Goal: Transaction & Acquisition: Purchase product/service

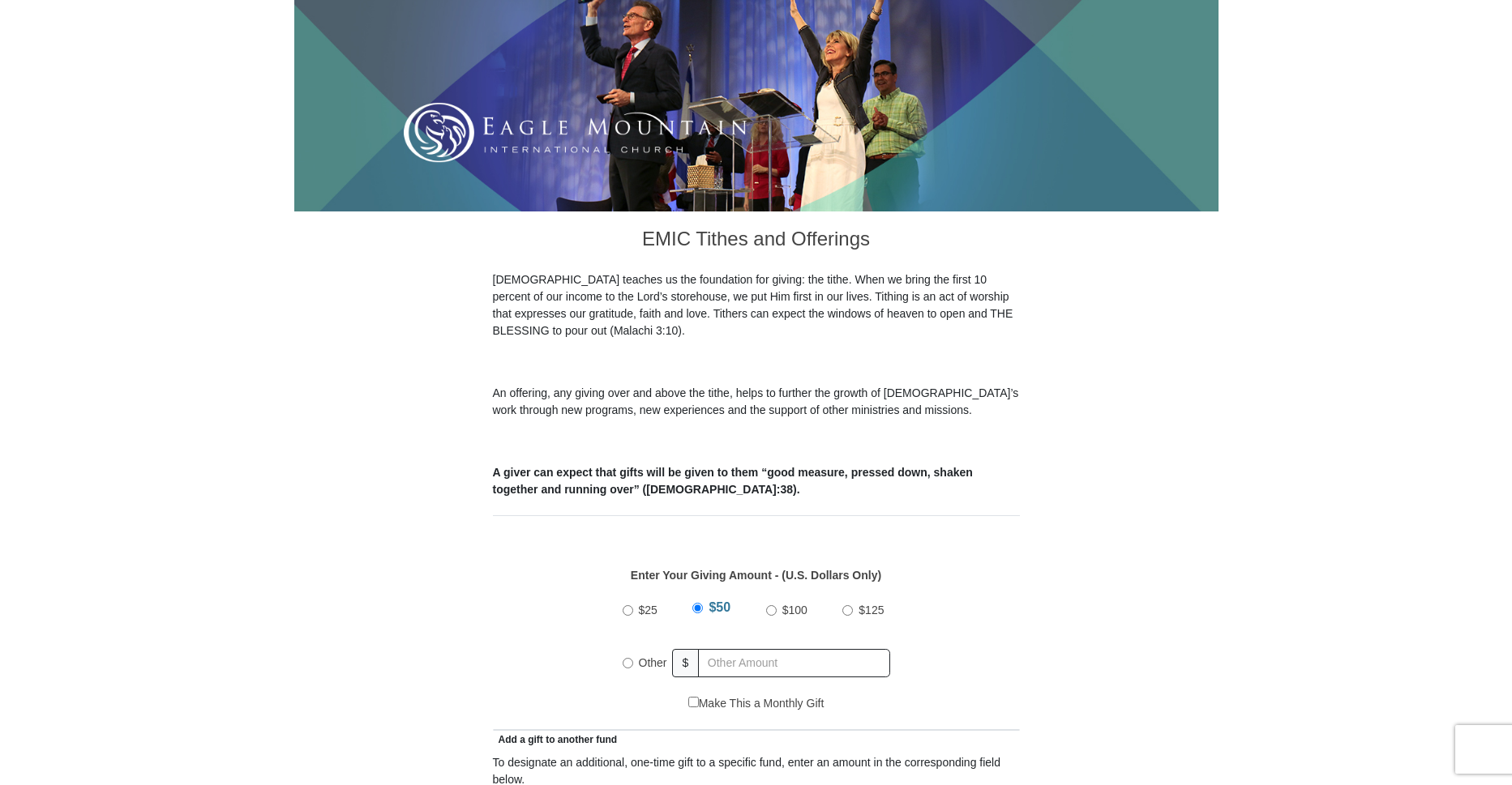
click at [627, 657] on input "Other" at bounding box center [628, 662] width 11 height 11
radio input "true"
click at [717, 650] on input "text" at bounding box center [797, 663] width 185 height 28
type input "60.00"
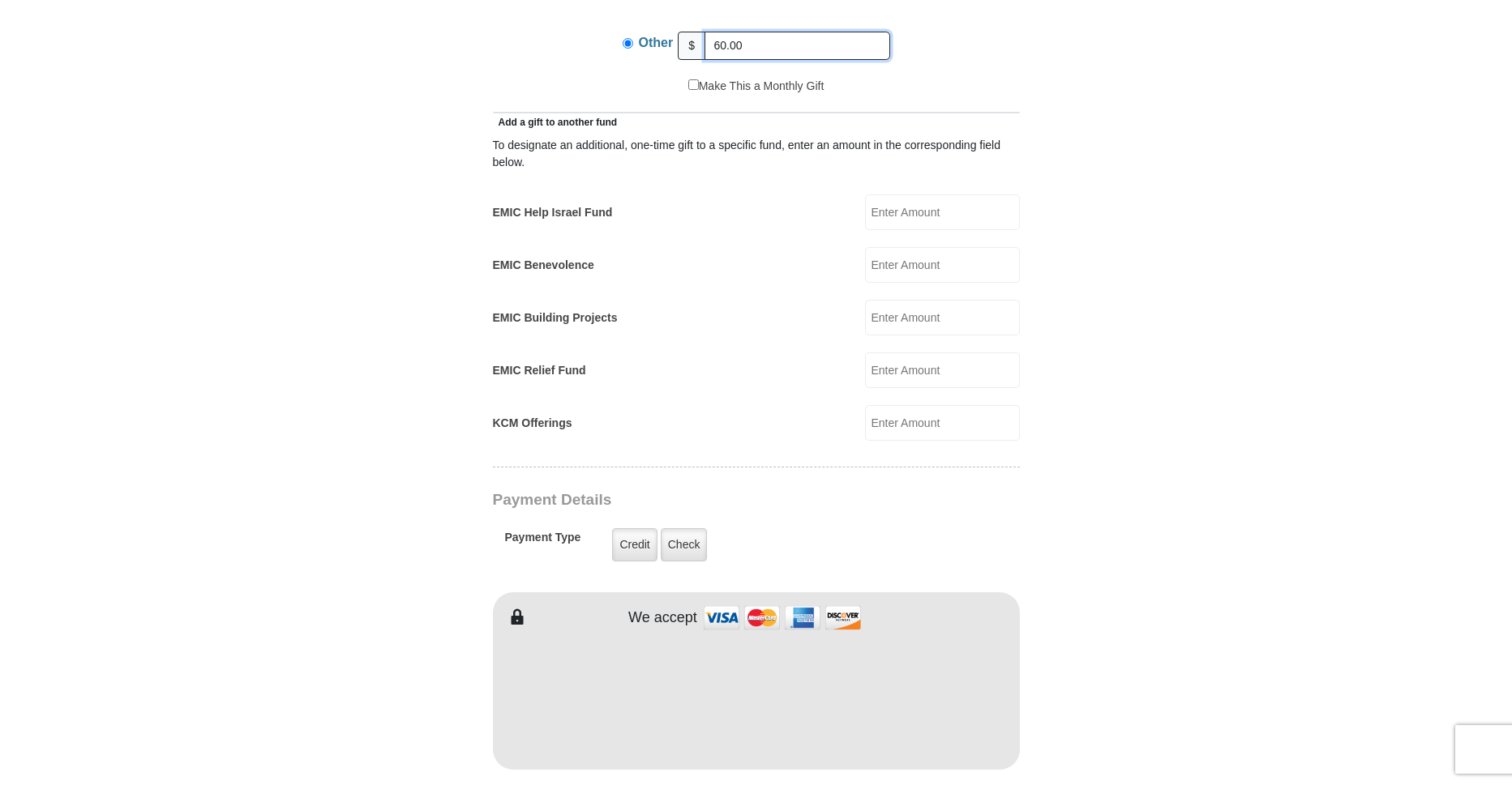
scroll to position [865, 0]
click at [879, 191] on input "EMIC Help Israel Fund" at bounding box center [942, 209] width 154 height 36
type input "25.00"
click at [680, 525] on label "Check" at bounding box center [684, 541] width 47 height 33
click at [0, 0] on input "Check" at bounding box center [0, 0] width 0 height 0
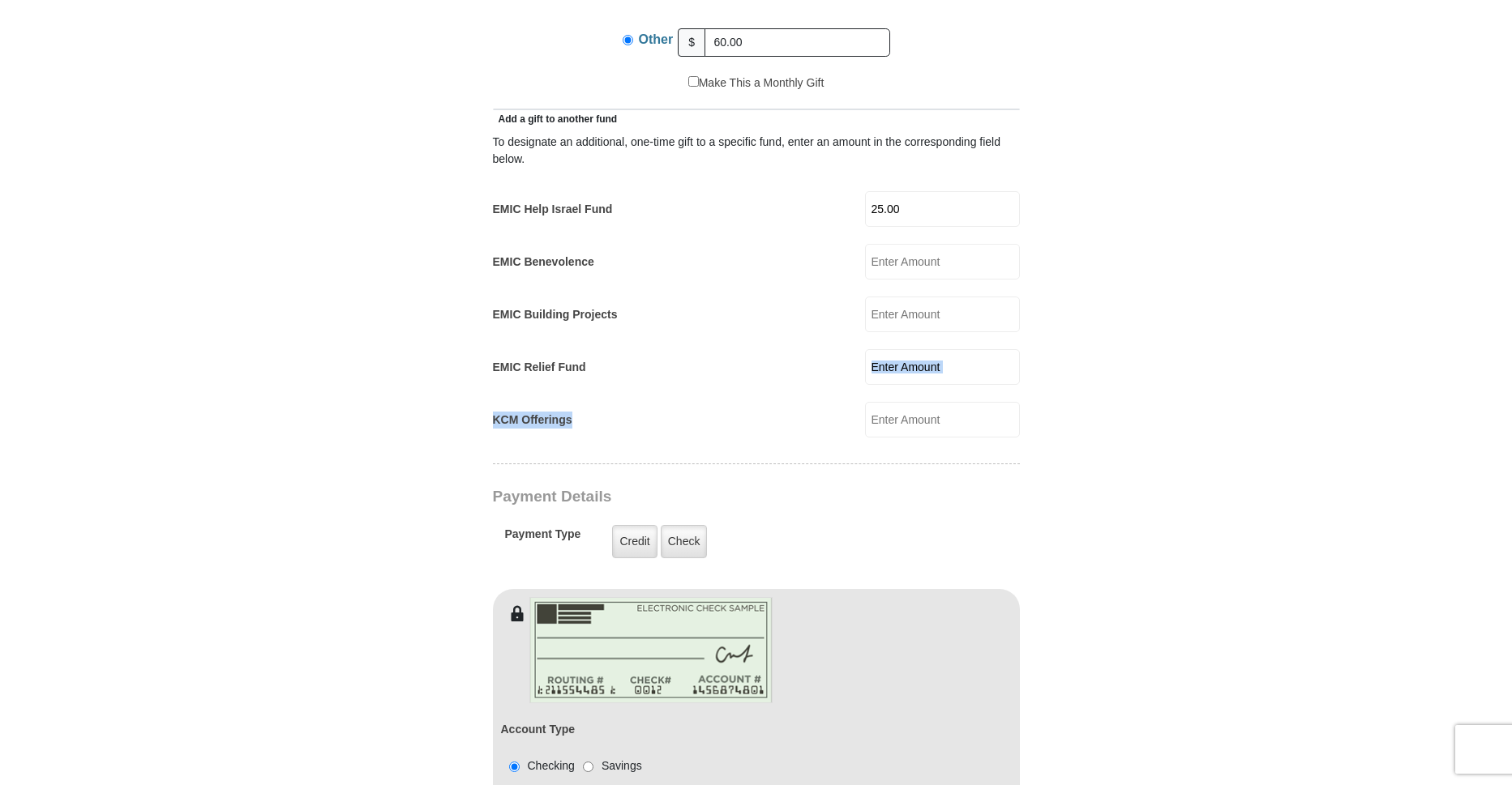
drag, startPoint x: 1511, startPoint y: 358, endPoint x: 1523, endPoint y: 406, distance: 49.5
click at [1511, 406] on html "Eagle Mountain International Church Online Giving Because of gifts like yours, …" at bounding box center [756, 721] width 1512 height 3172
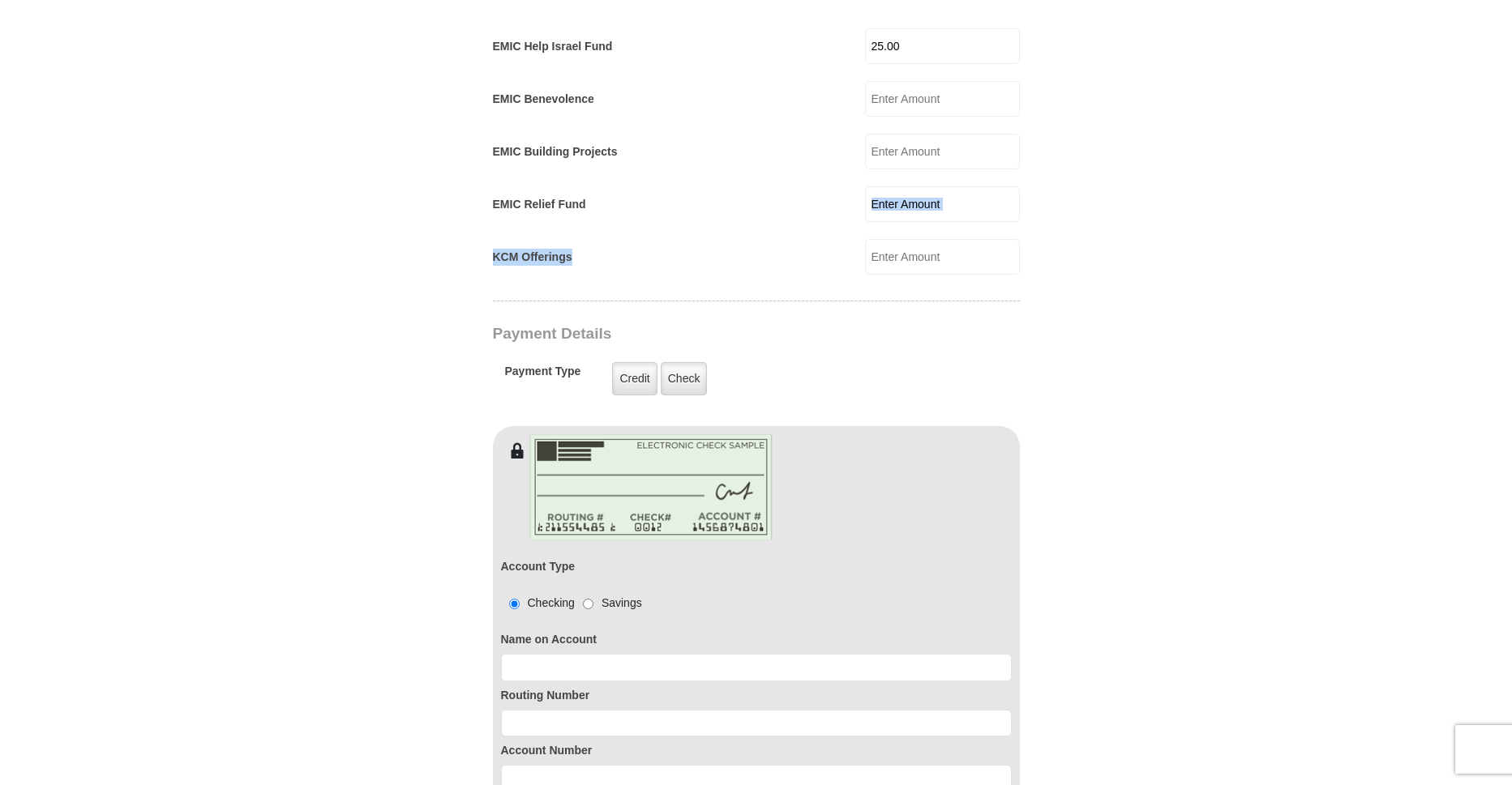
scroll to position [1047, 0]
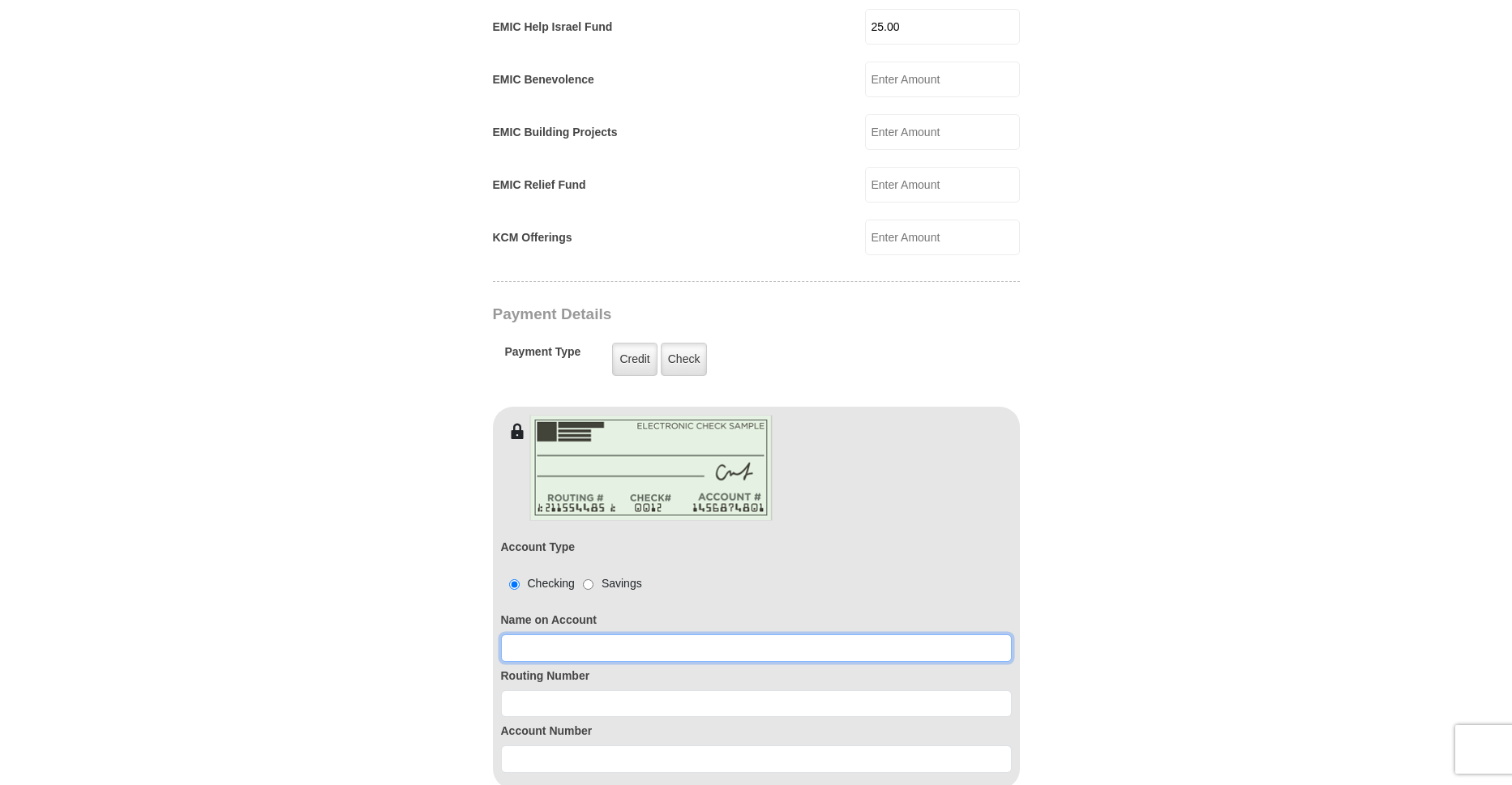
drag, startPoint x: 516, startPoint y: 632, endPoint x: 613, endPoint y: 594, distance: 104.2
click at [528, 635] on input at bounding box center [756, 649] width 510 height 28
type input "Melba E Owens"
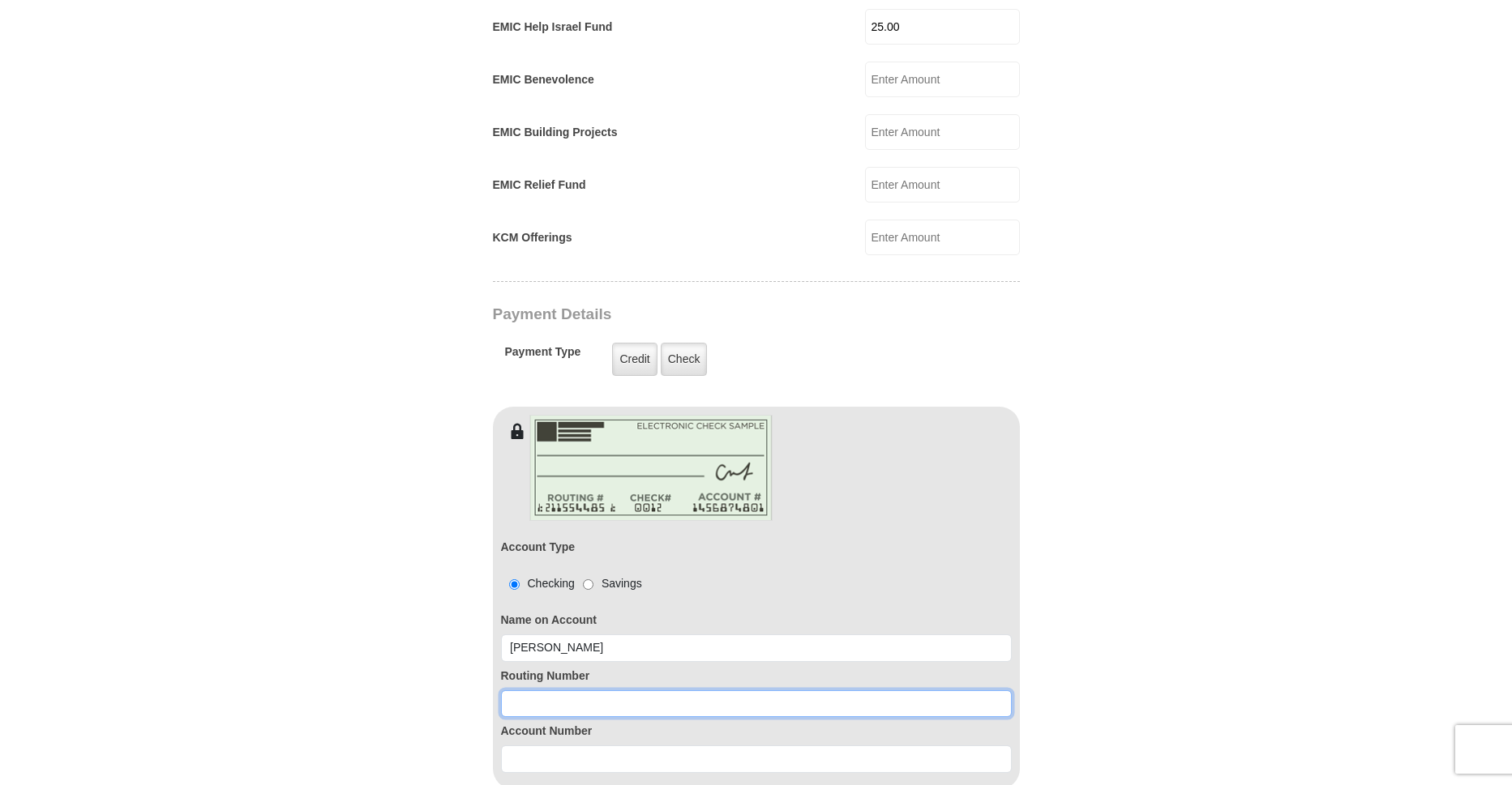
click at [519, 690] on input at bounding box center [756, 704] width 510 height 28
type input "111000025"
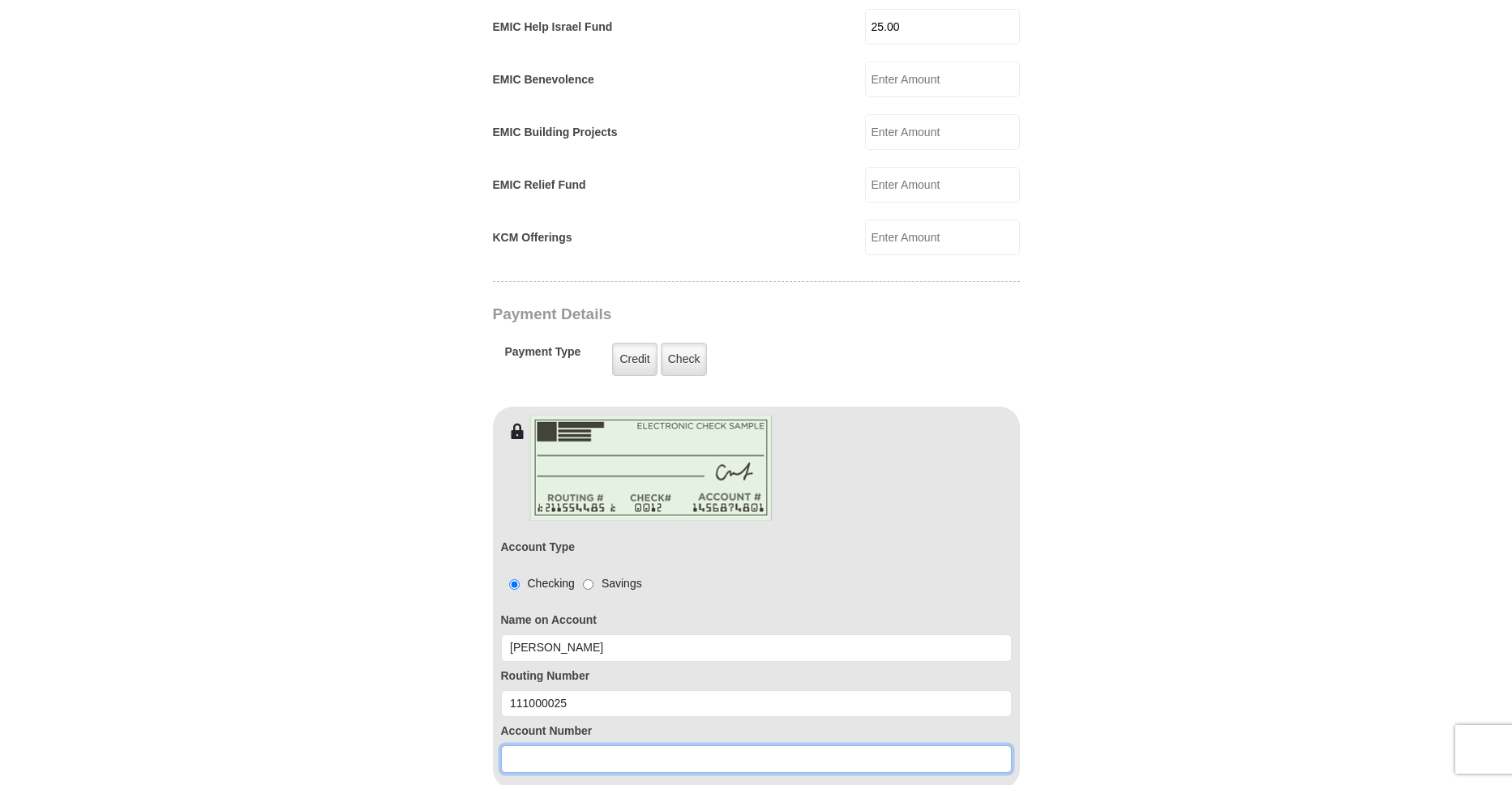
click at [516, 745] on input at bounding box center [756, 759] width 510 height 28
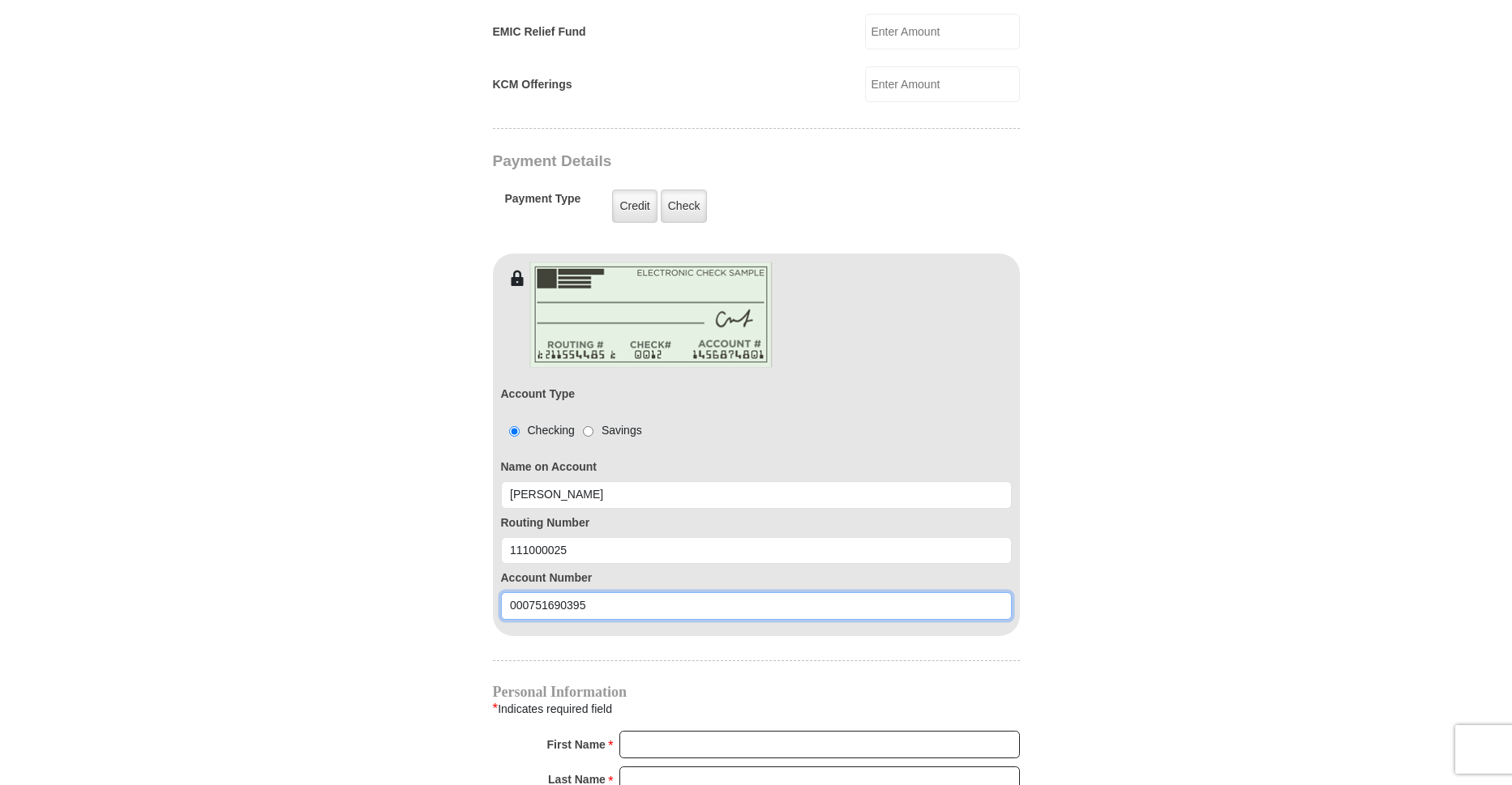
scroll to position [1252, 0]
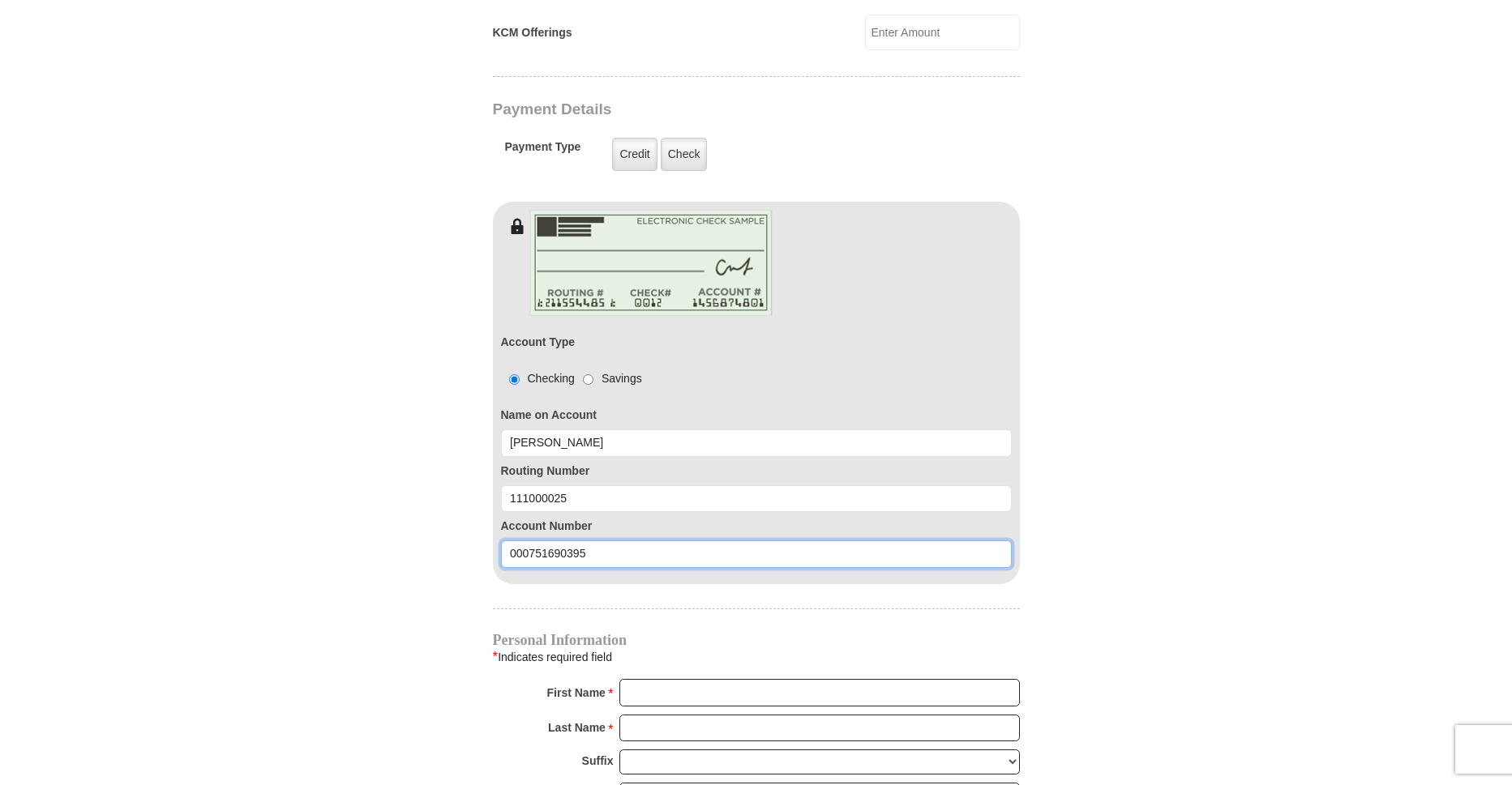
type input "000751690395"
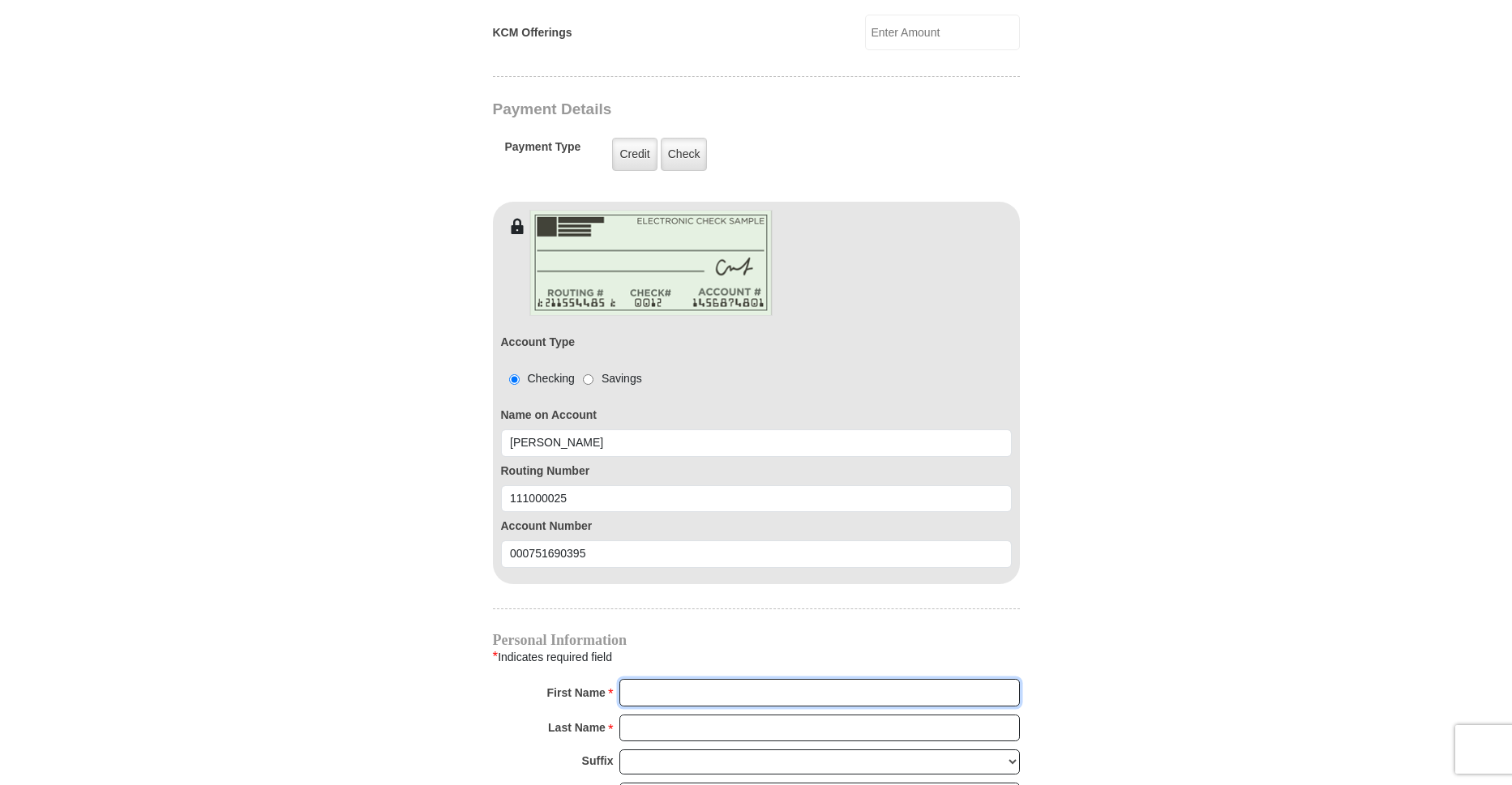
click at [632, 679] on input "First Name *" at bounding box center [819, 693] width 401 height 28
type input "Melba"
type input "Owens"
type input "mstego@att.net"
type input "401 PINEWOOD COURT"
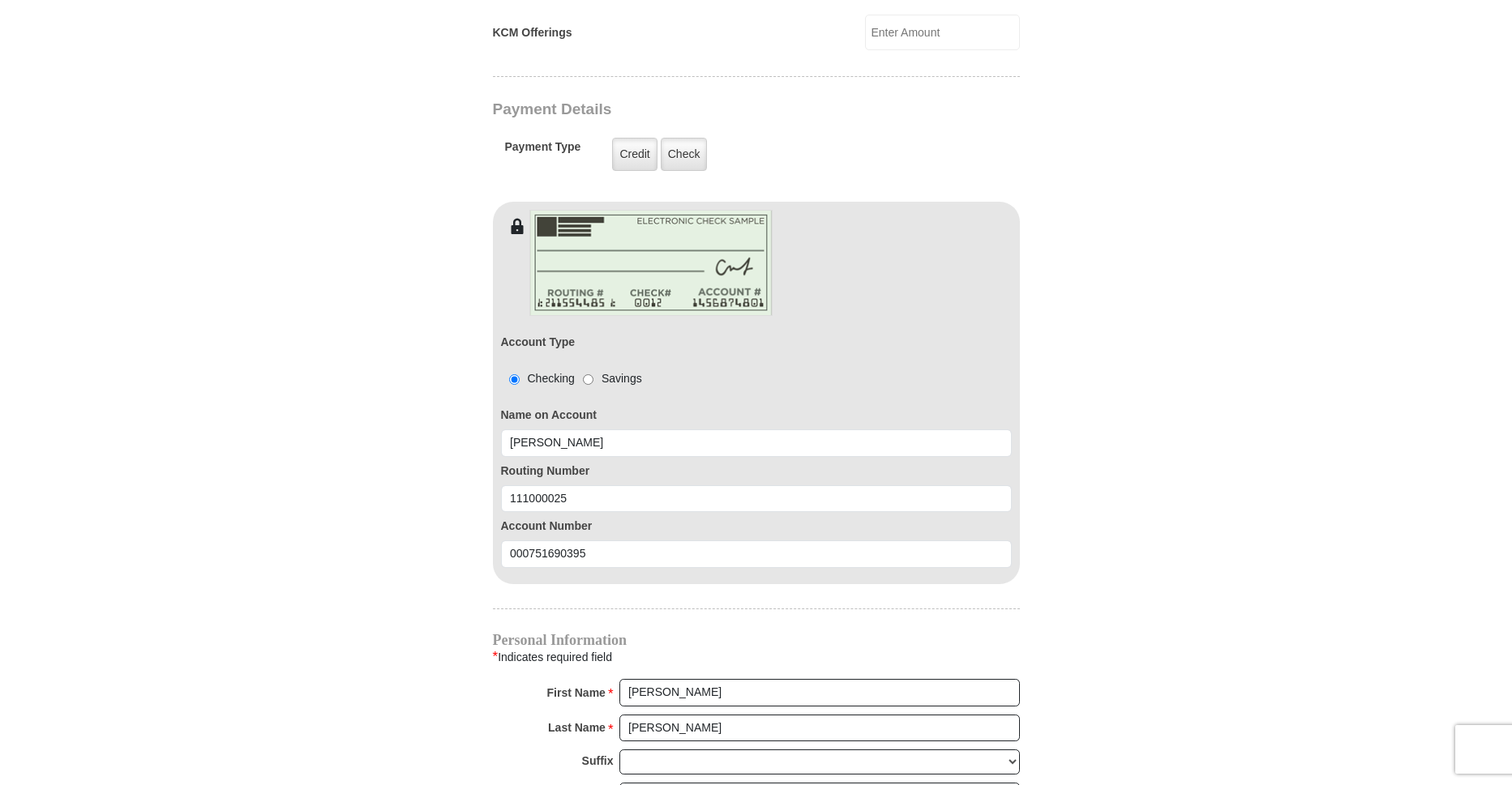
type input "MIDLAND"
select select "TX"
type input "79705"
type input "14326869889"
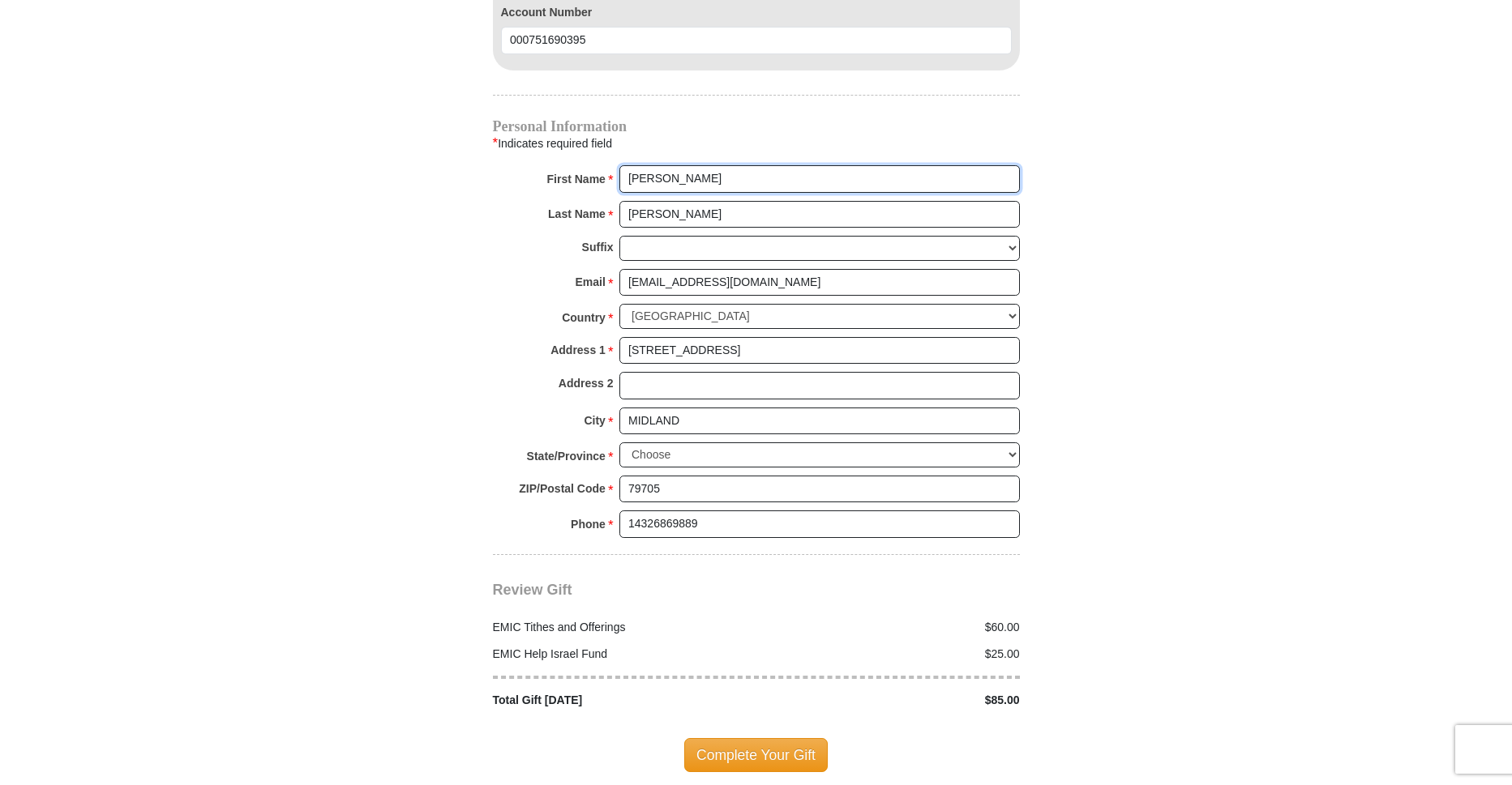
scroll to position [1791, 0]
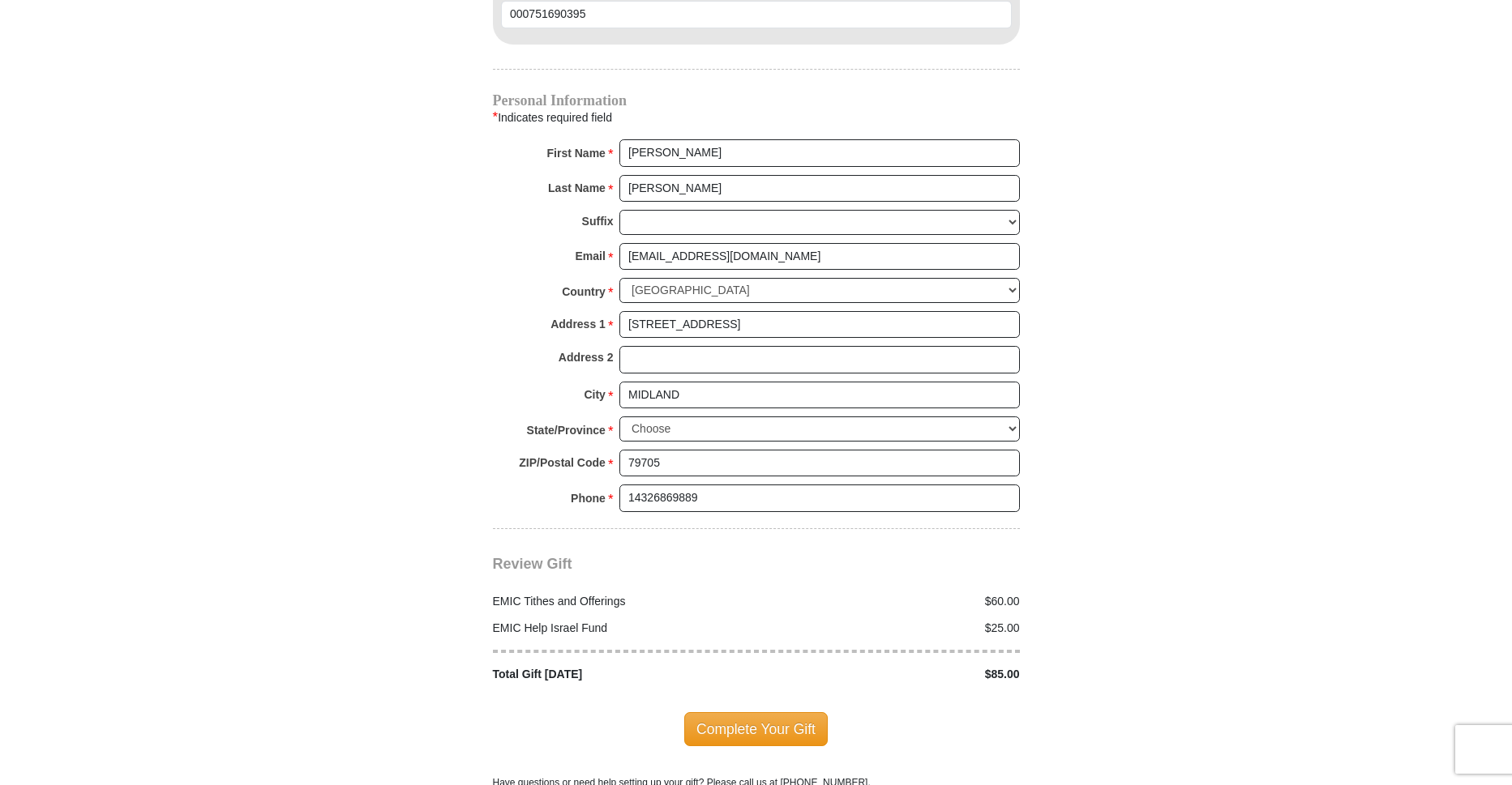
drag, startPoint x: 1388, startPoint y: 580, endPoint x: 1179, endPoint y: 501, distance: 223.4
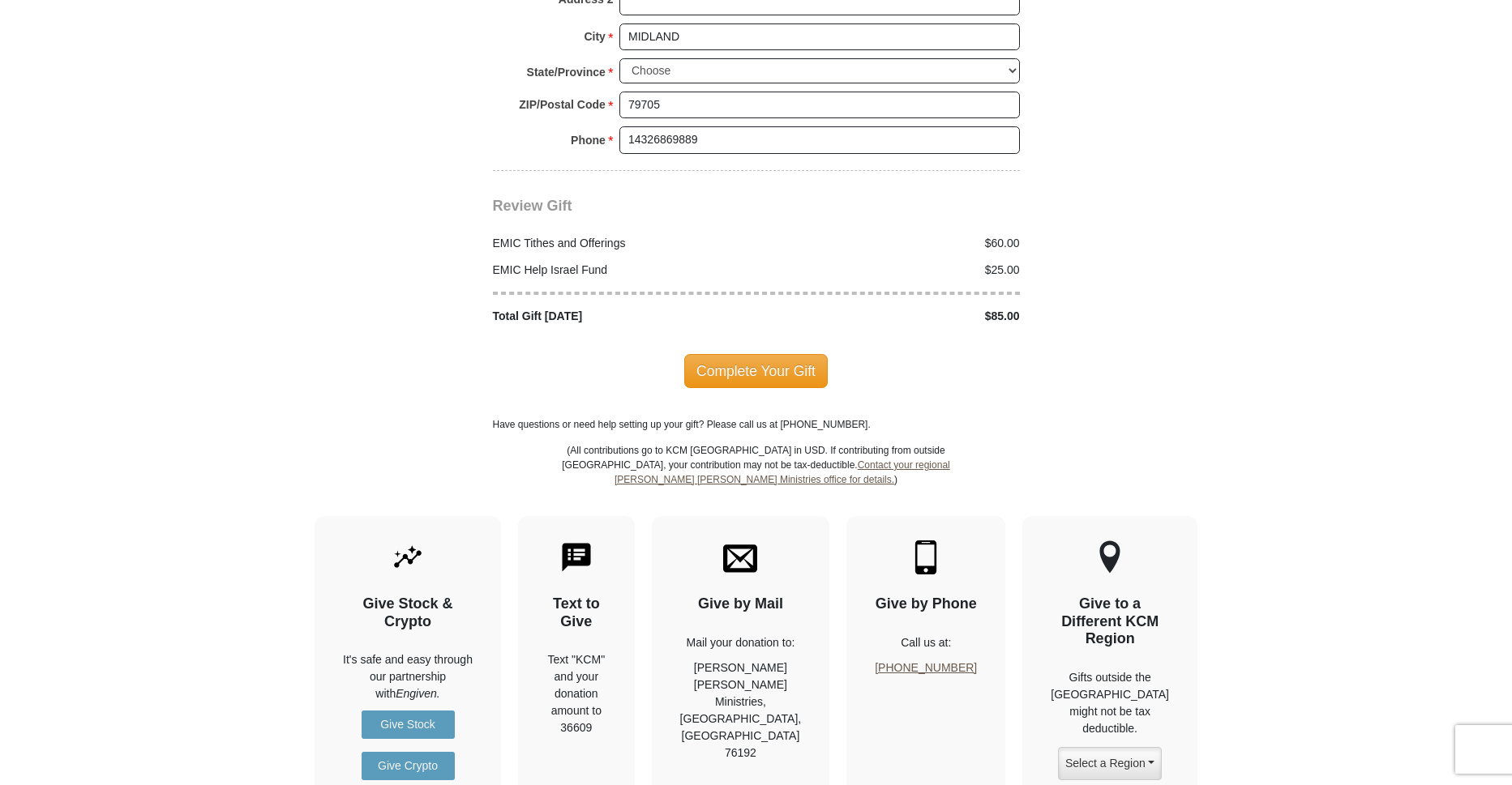
scroll to position [2156, 0]
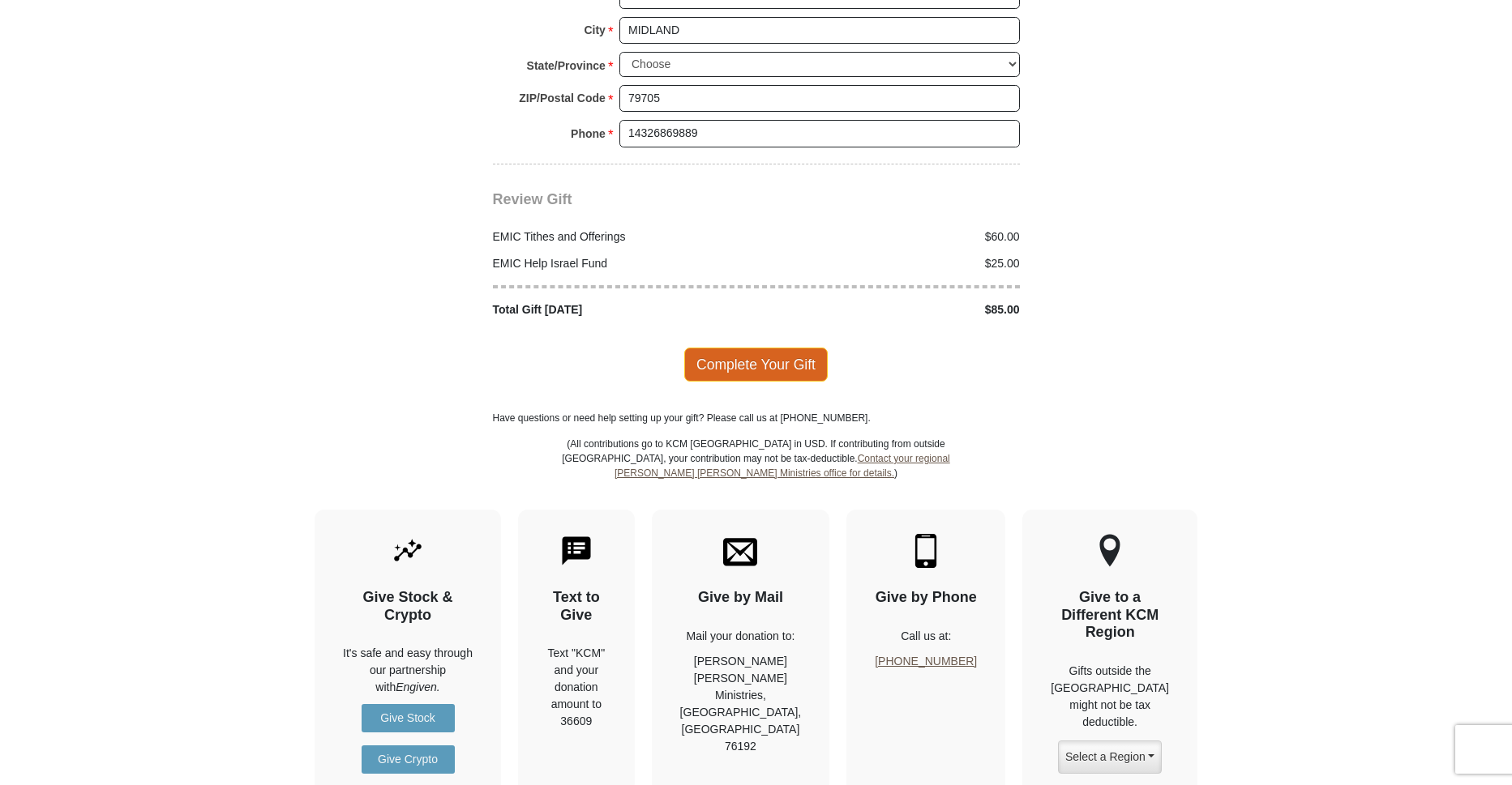
click at [792, 348] on span "Complete Your Gift" at bounding box center [756, 365] width 144 height 34
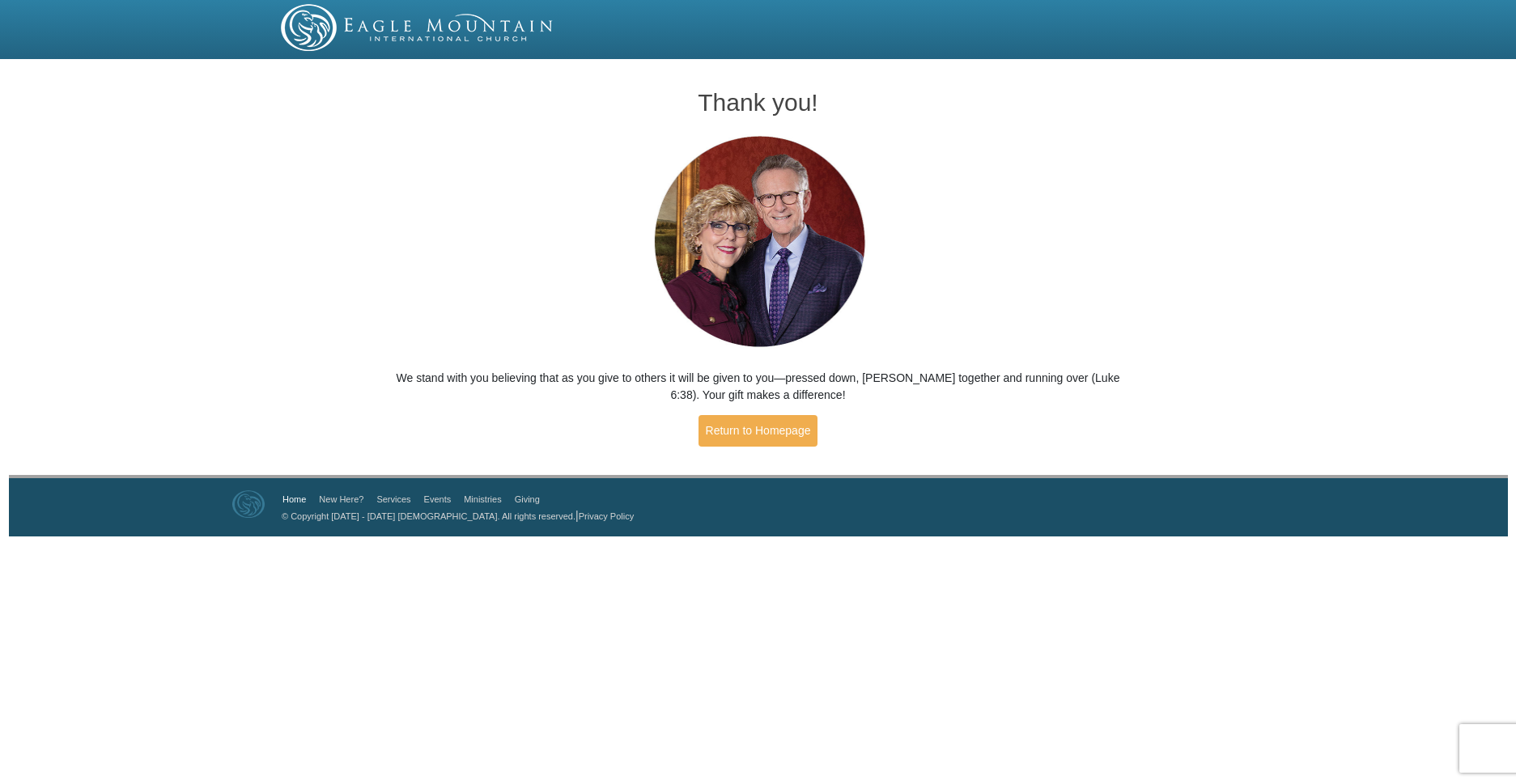
drag, startPoint x: 293, startPoint y: 500, endPoint x: 336, endPoint y: 524, distance: 49.2
click at [294, 500] on link "Home" at bounding box center [295, 499] width 24 height 10
